Goal: Transaction & Acquisition: Purchase product/service

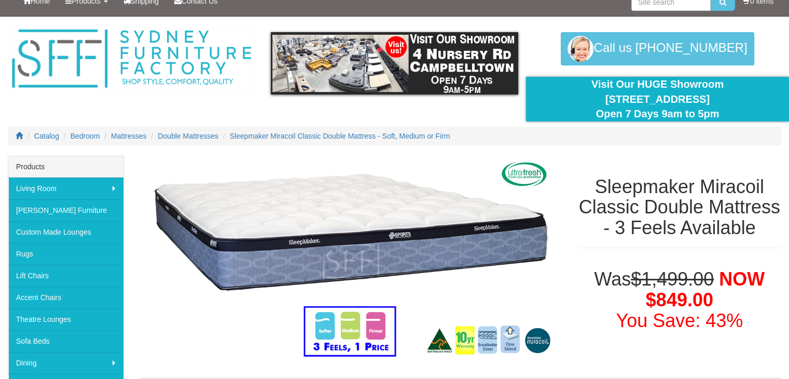
scroll to position [1, 0]
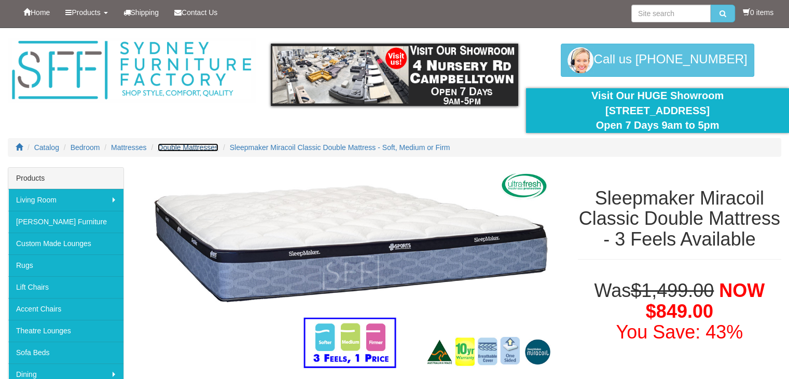
click at [205, 146] on span "Double Mattresses" at bounding box center [188, 147] width 61 height 8
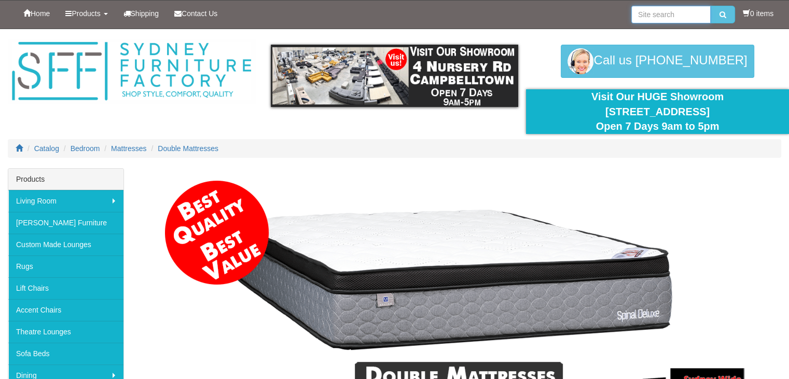
click at [685, 15] on input "search" at bounding box center [670, 15] width 79 height 18
type input "miracoil m"
click at [711, 6] on button "submit" at bounding box center [723, 15] width 24 height 18
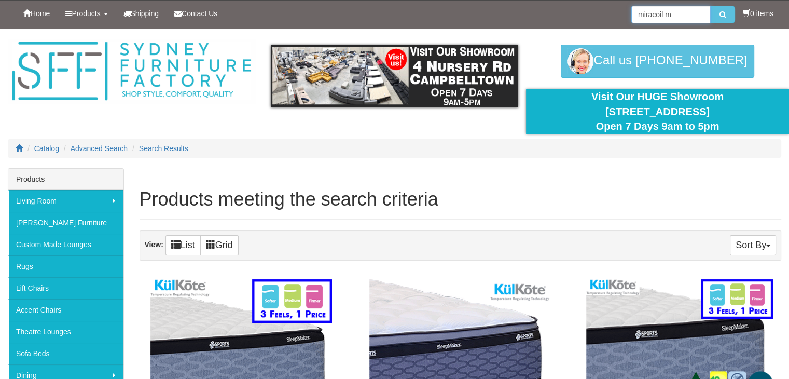
click at [680, 14] on input "miracoil m" at bounding box center [670, 15] width 79 height 18
type input "miracoil matress"
click at [711, 6] on button "submit" at bounding box center [723, 15] width 24 height 18
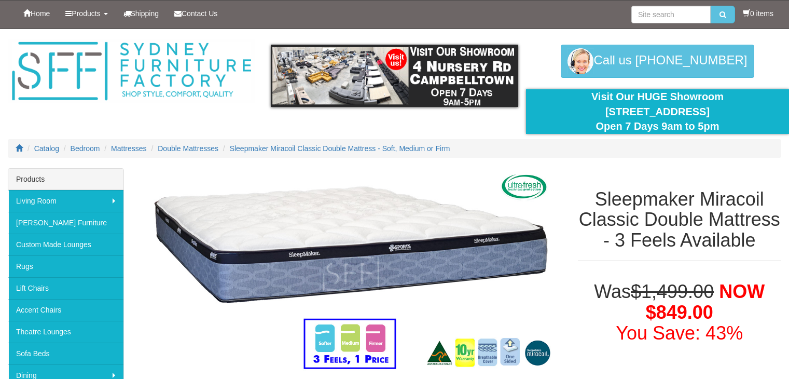
scroll to position [1, 0]
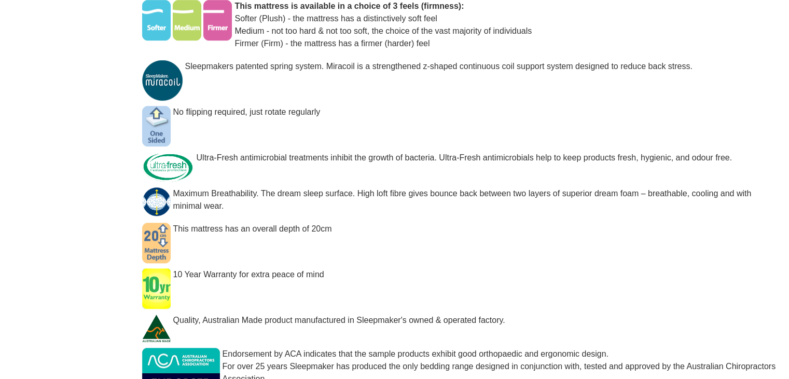
scroll to position [641, 0]
